Goal: Task Accomplishment & Management: Use online tool/utility

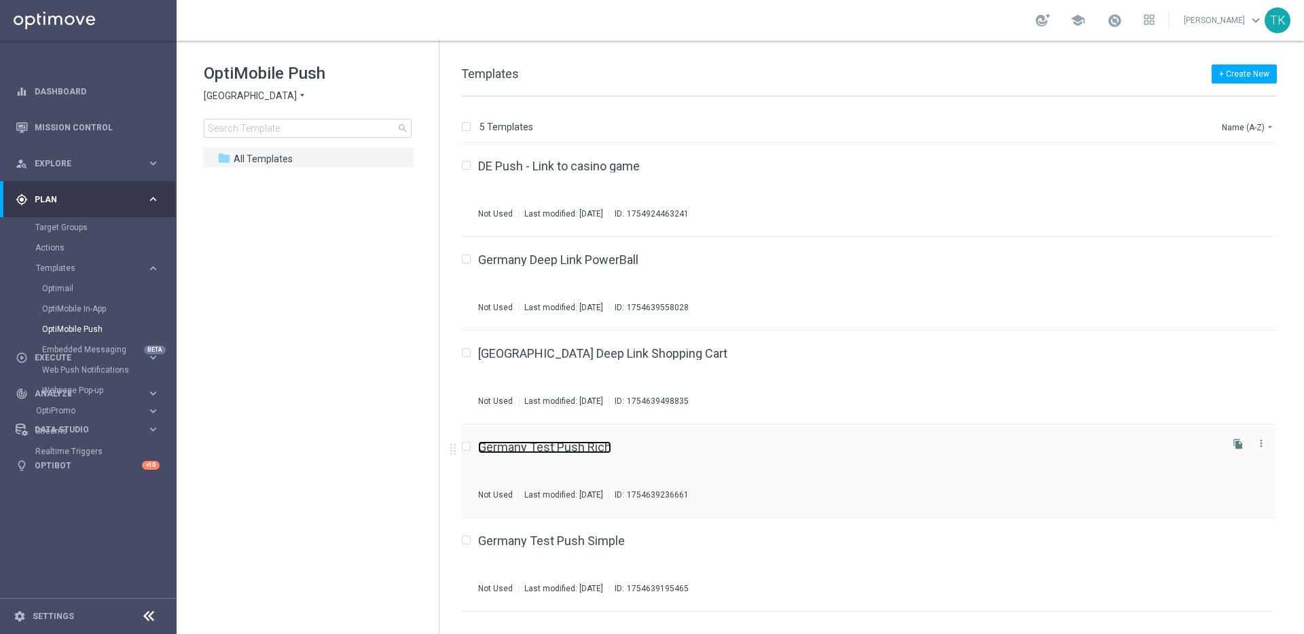
click at [556, 448] on link "Germany Test Push Rich" at bounding box center [544, 447] width 133 height 12
